Goal: Navigation & Orientation: Find specific page/section

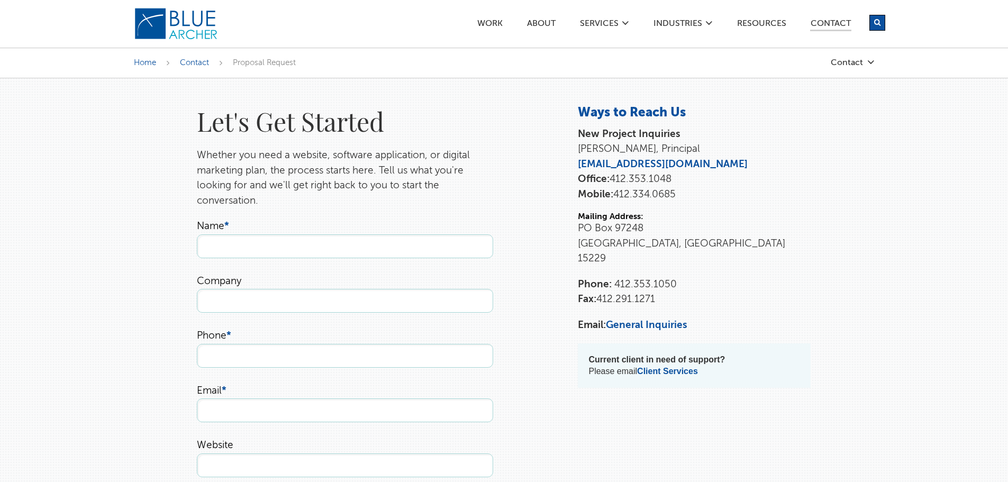
click at [179, 25] on img at bounding box center [176, 23] width 85 height 33
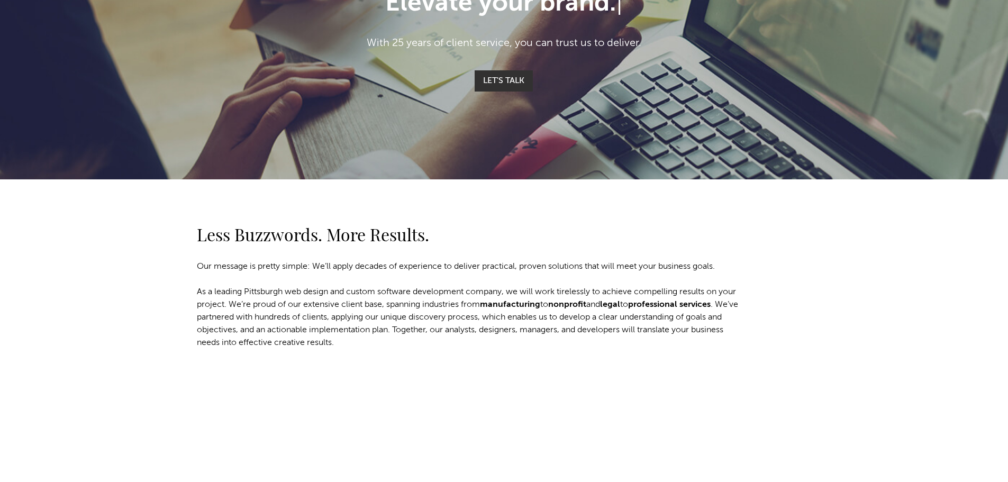
scroll to position [353, 0]
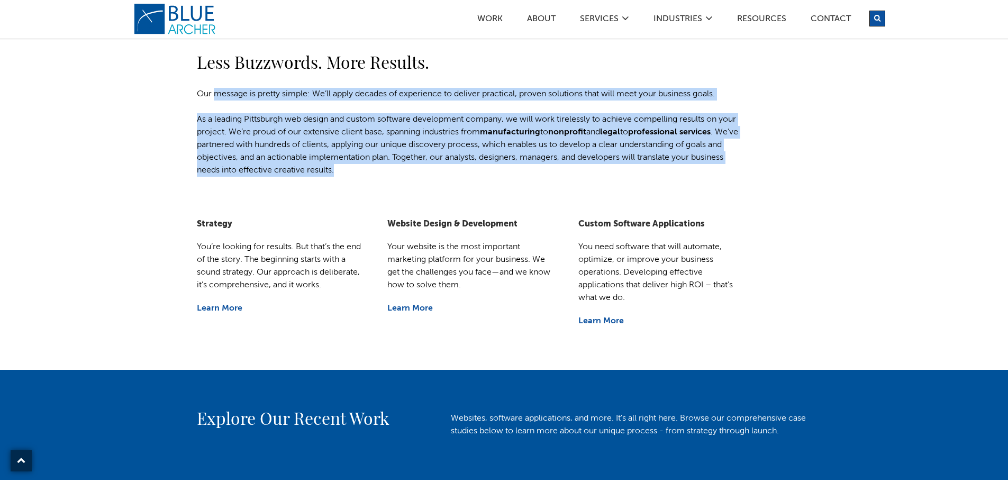
drag, startPoint x: 215, startPoint y: 94, endPoint x: 772, endPoint y: 177, distance: 563.2
click at [771, 177] on div "Less Buzzwords. More Results. Our message is pretty simple: We’ll apply decades…" at bounding box center [504, 113] width 1008 height 212
click at [772, 176] on div "Less Buzzwords. More Results. Our message is pretty simple: We’ll apply decades…" at bounding box center [504, 92] width 762 height 170
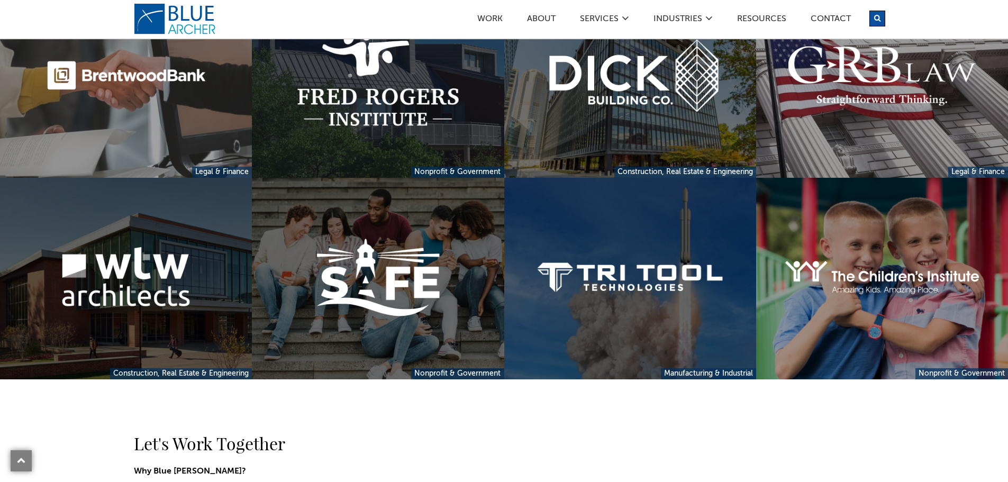
scroll to position [1411, 0]
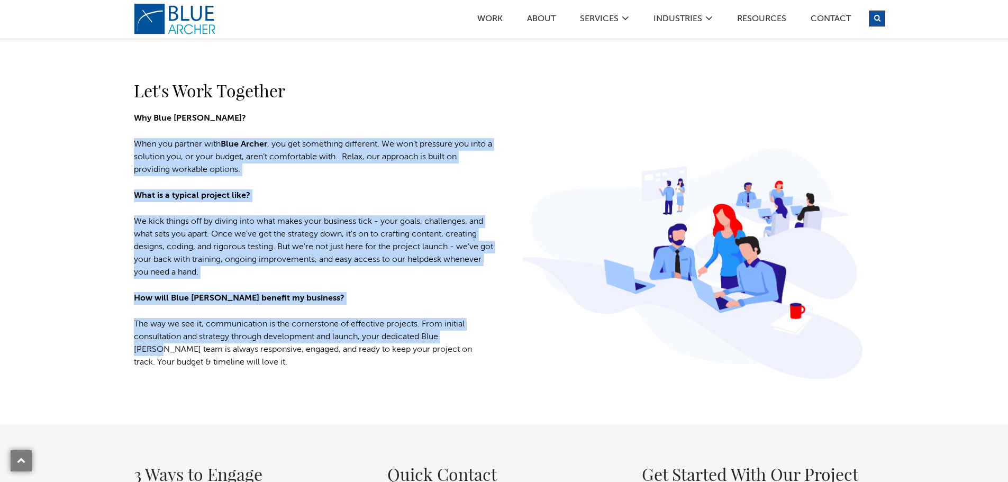
drag, startPoint x: 180, startPoint y: 136, endPoint x: 486, endPoint y: 316, distance: 355.5
click at [502, 333] on div "Let's Work Together Why Blue Archer? When you partner with Blue Archer , you ge…" at bounding box center [504, 225] width 1008 height 398
click at [485, 315] on div "Let's Work Together Why Blue Archer? When you partner with Blue Archer , you ge…" at bounding box center [313, 225] width 381 height 313
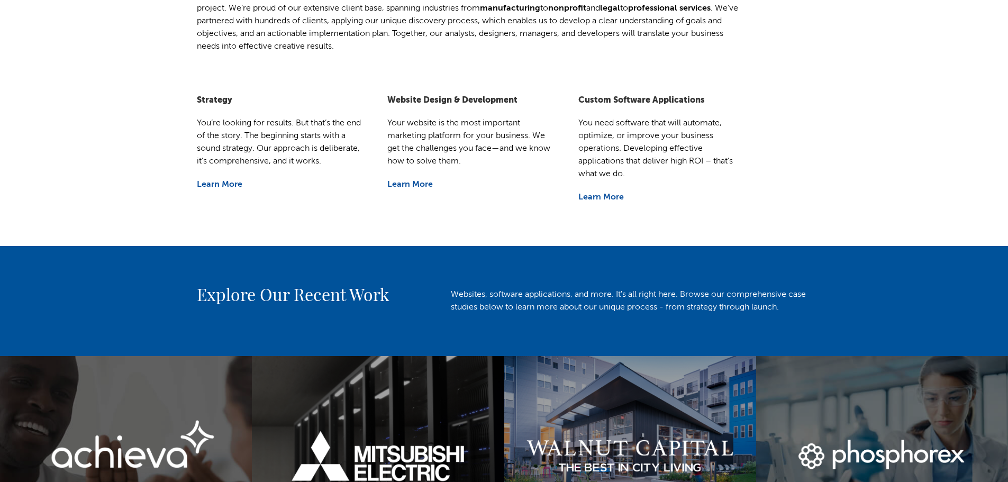
scroll to position [0, 0]
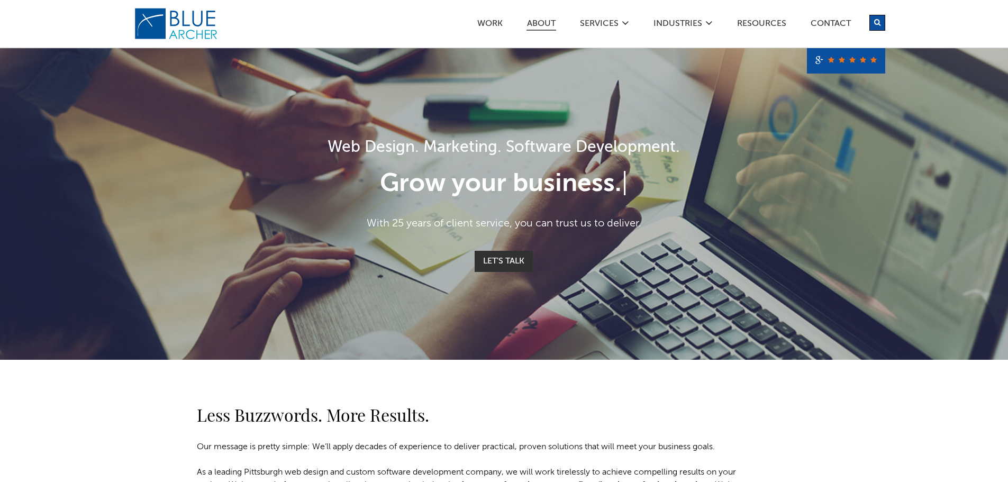
click at [539, 21] on link "ABOUT" at bounding box center [541, 25] width 30 height 11
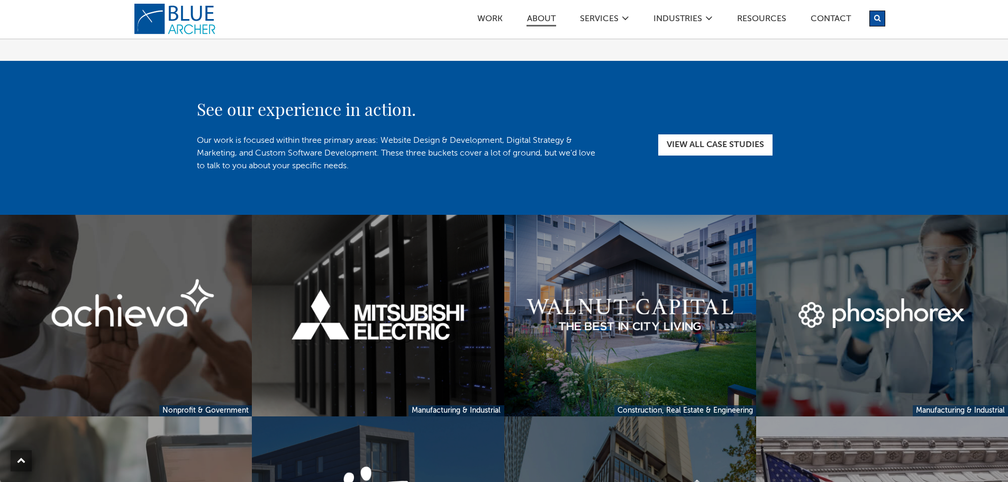
scroll to position [2469, 0]
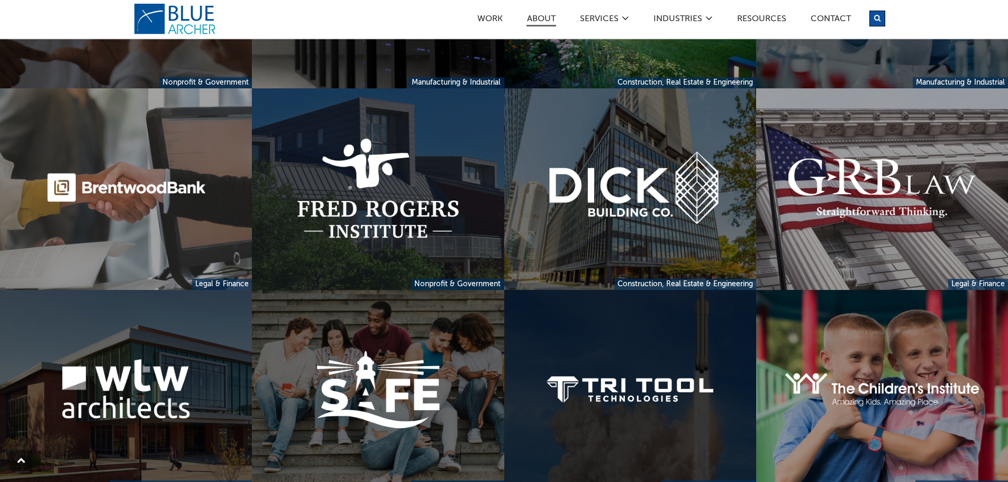
click at [661, 388] on link at bounding box center [630, 391] width 252 height 202
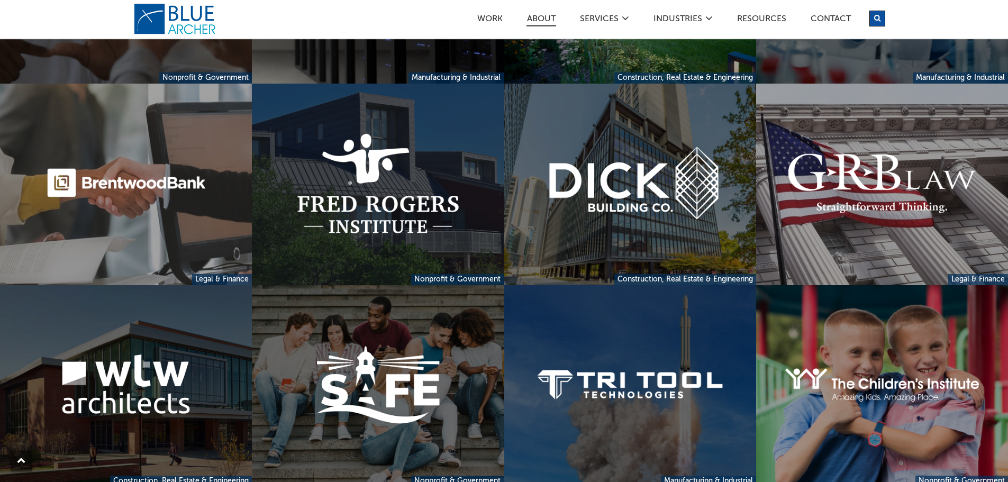
scroll to position [2826, 0]
